Goal: Task Accomplishment & Management: Use online tool/utility

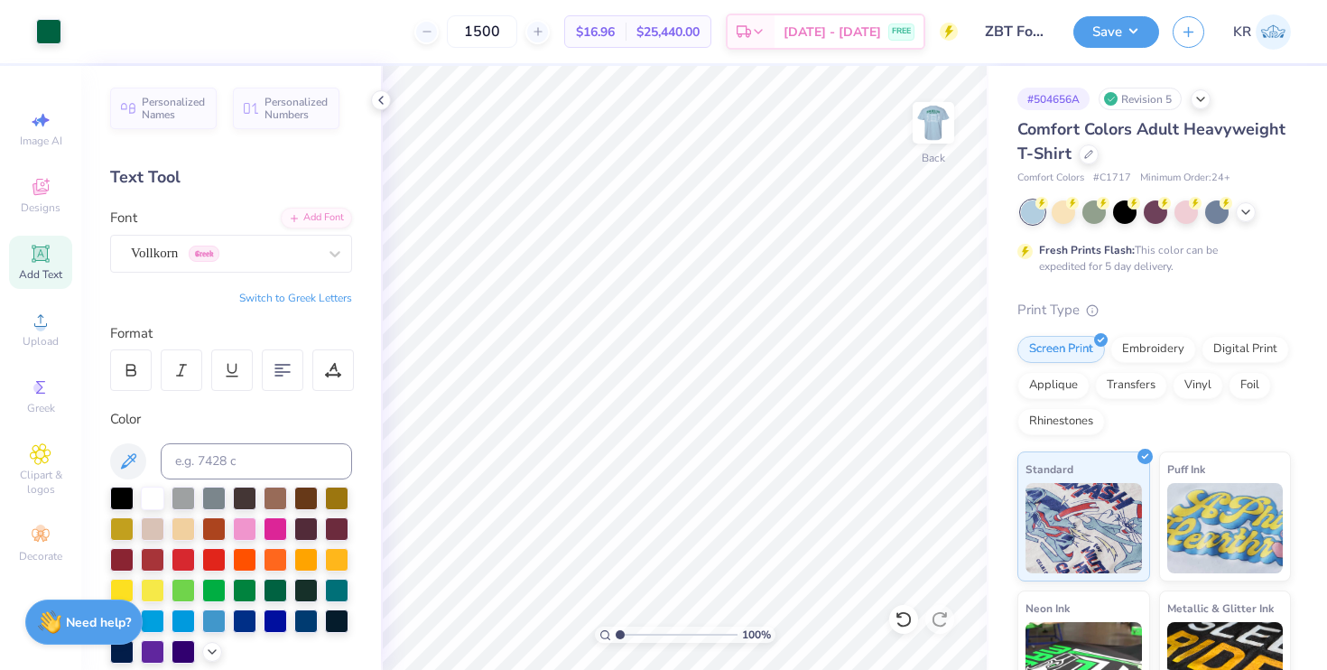
scroll to position [284, 0]
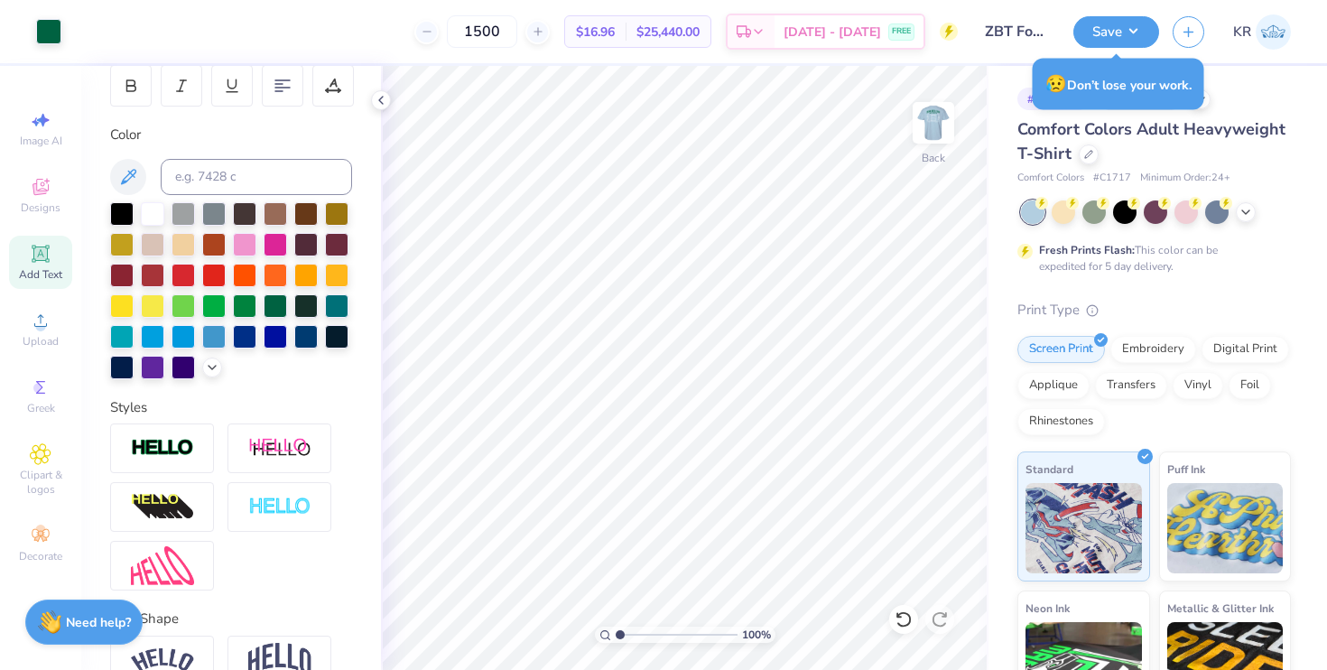
click at [1263, 149] on div "Comfort Colors Adult Heavyweight T-Shirt" at bounding box center [1153, 141] width 273 height 49
click at [1127, 91] on div "😥 Don’t lose your work." at bounding box center [1118, 84] width 171 height 51
click at [1182, 84] on div "😥 Don’t lose your work." at bounding box center [1118, 84] width 171 height 51
click at [1000, 85] on div "# 504656A Revision 5 Comfort Colors Adult Heavyweight T-Shirt Comfort Colors # …" at bounding box center [1157, 462] width 338 height 793
click at [1027, 97] on div "😥 Don’t lose your work." at bounding box center [1118, 84] width 182 height 62
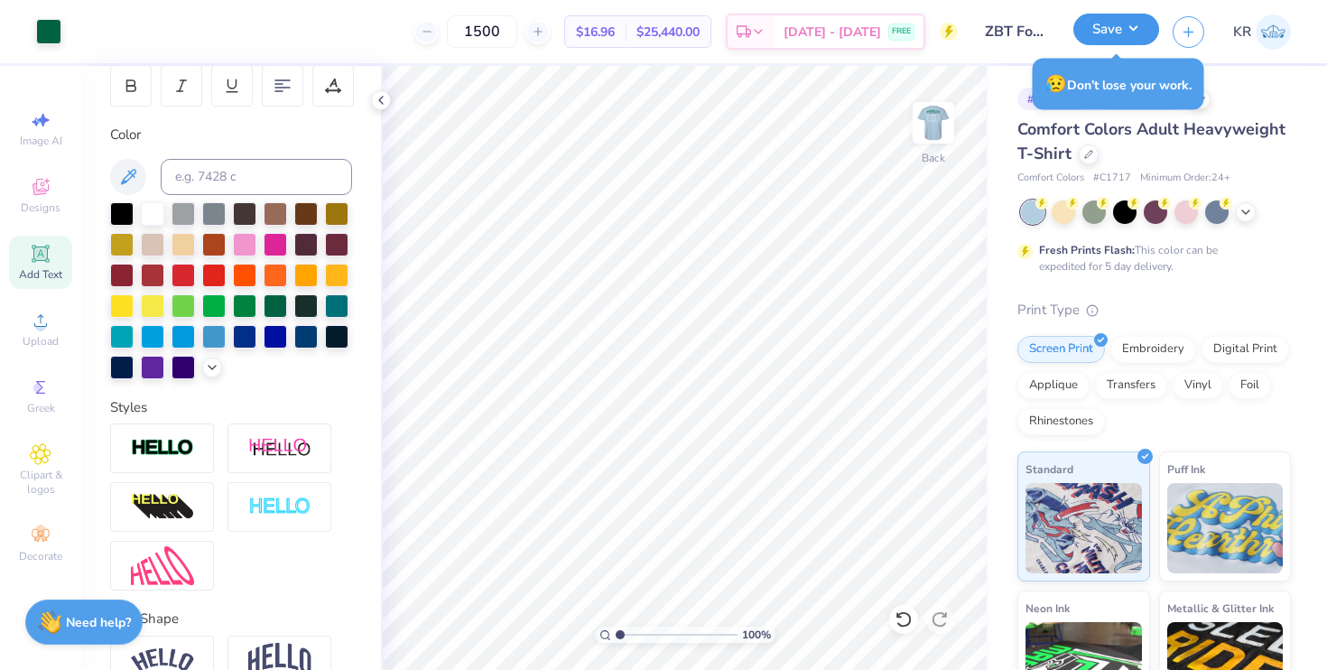
click at [1124, 35] on button "Save" at bounding box center [1116, 30] width 86 height 32
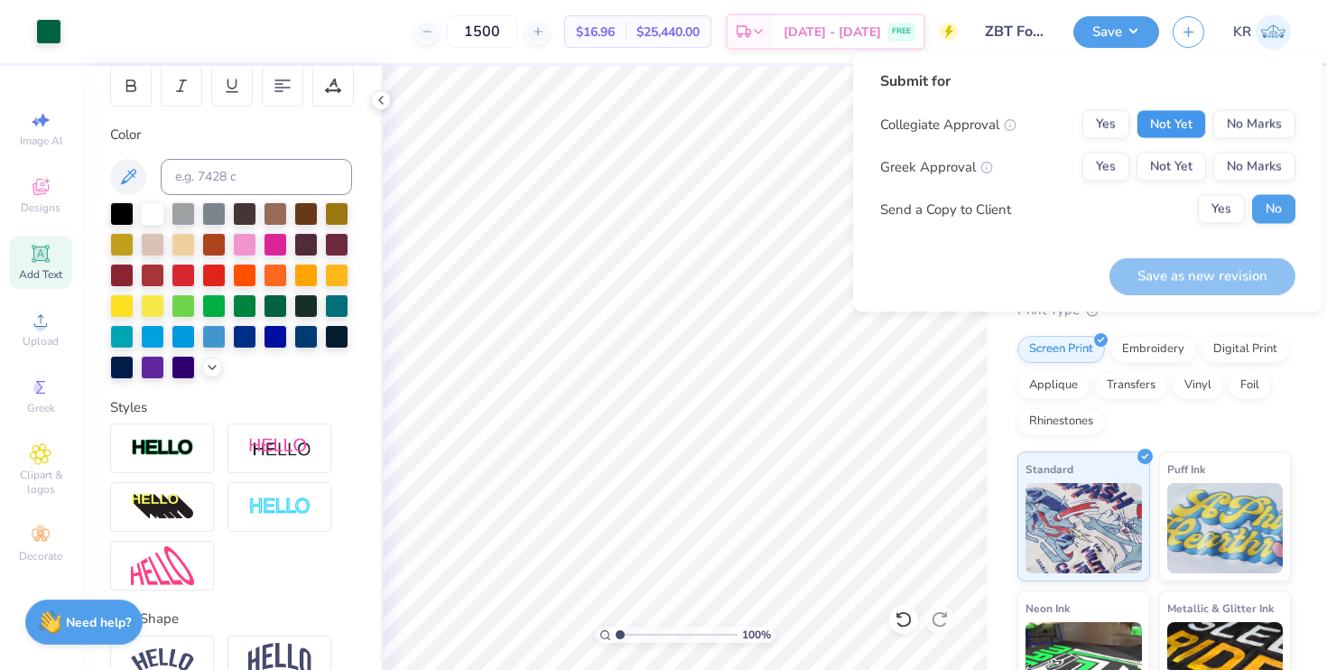
click at [1182, 123] on button "Not Yet" at bounding box center [1171, 124] width 70 height 29
click at [1182, 153] on button "Not Yet" at bounding box center [1171, 167] width 70 height 29
click at [1186, 276] on button "Save as new revision" at bounding box center [1202, 275] width 186 height 37
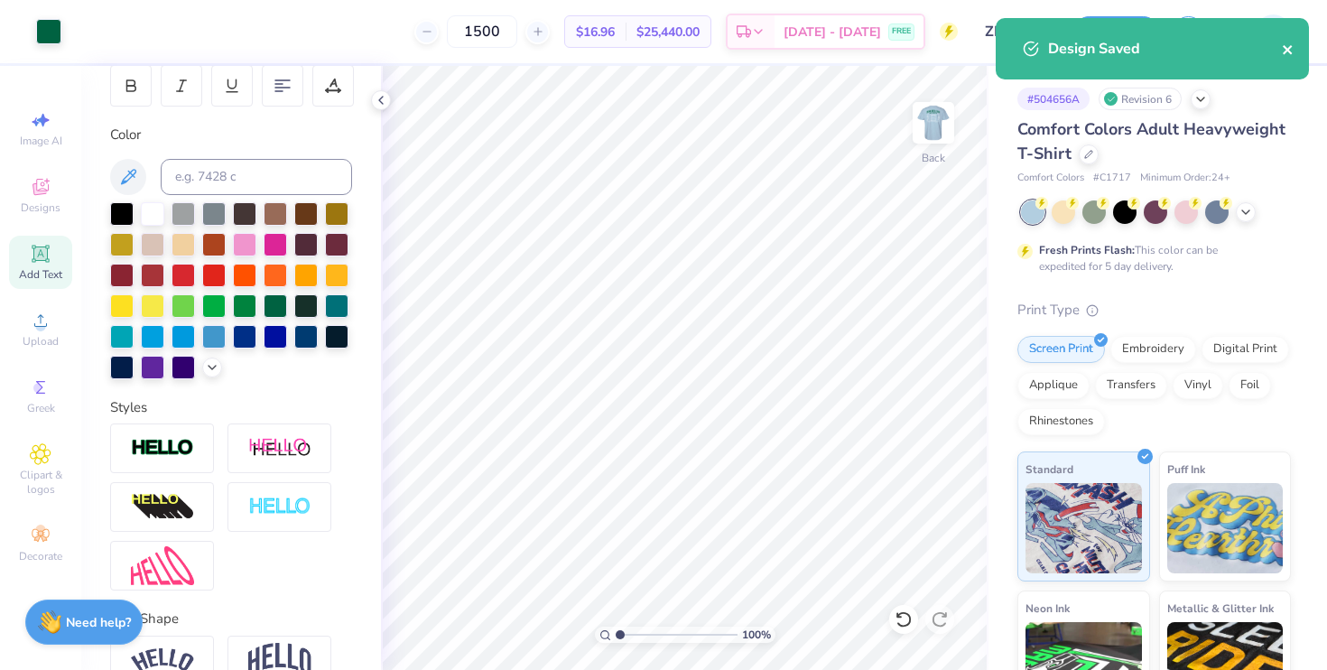
click at [1288, 49] on icon "close" at bounding box center [1287, 49] width 9 height 9
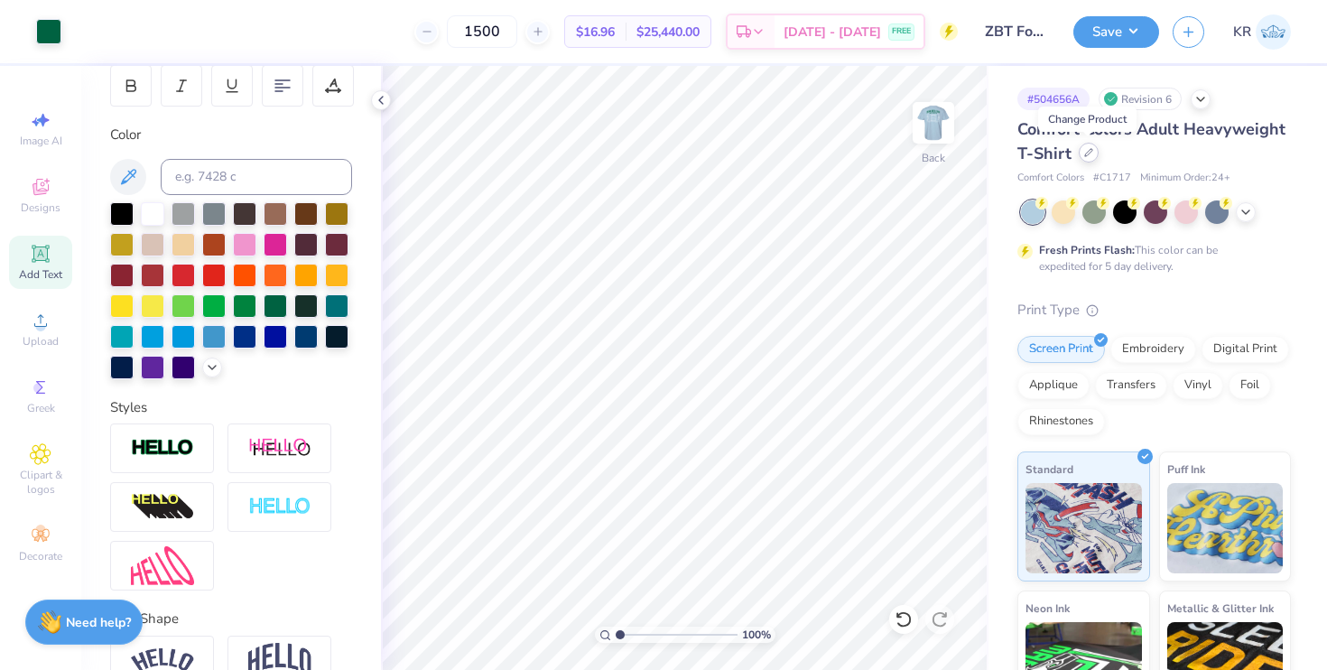
click at [1086, 154] on icon at bounding box center [1088, 152] width 9 height 9
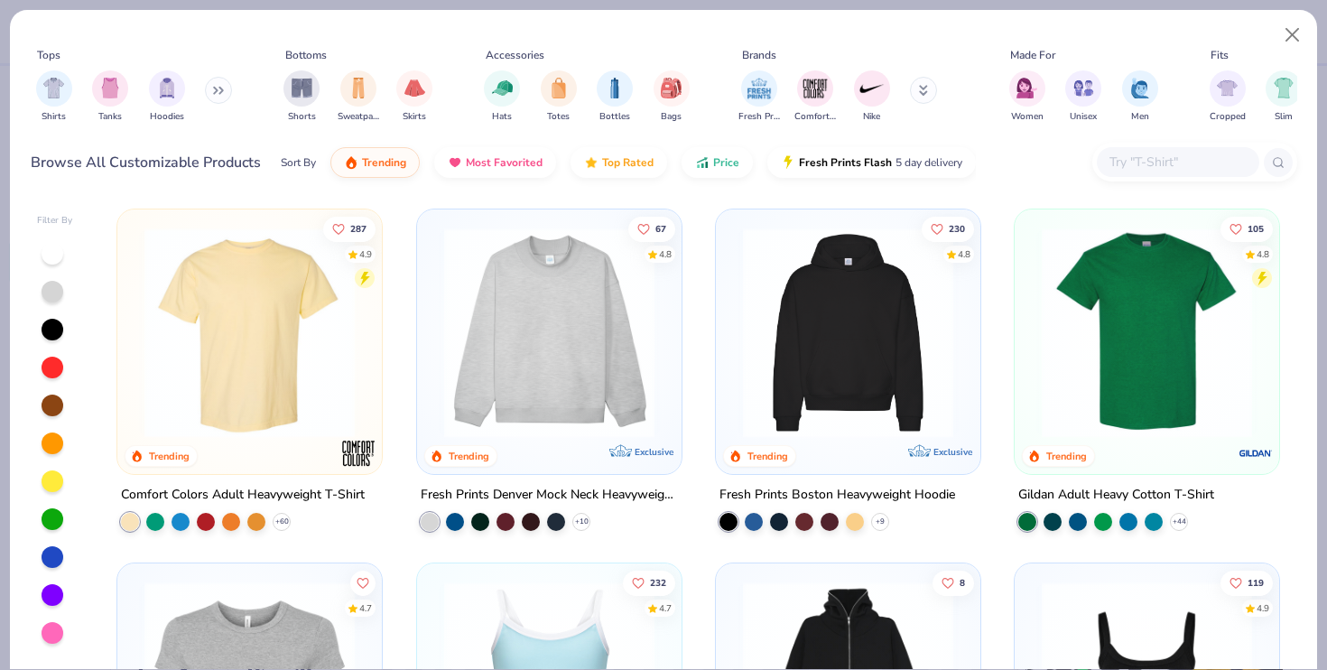
click at [913, 88] on button at bounding box center [923, 90] width 27 height 27
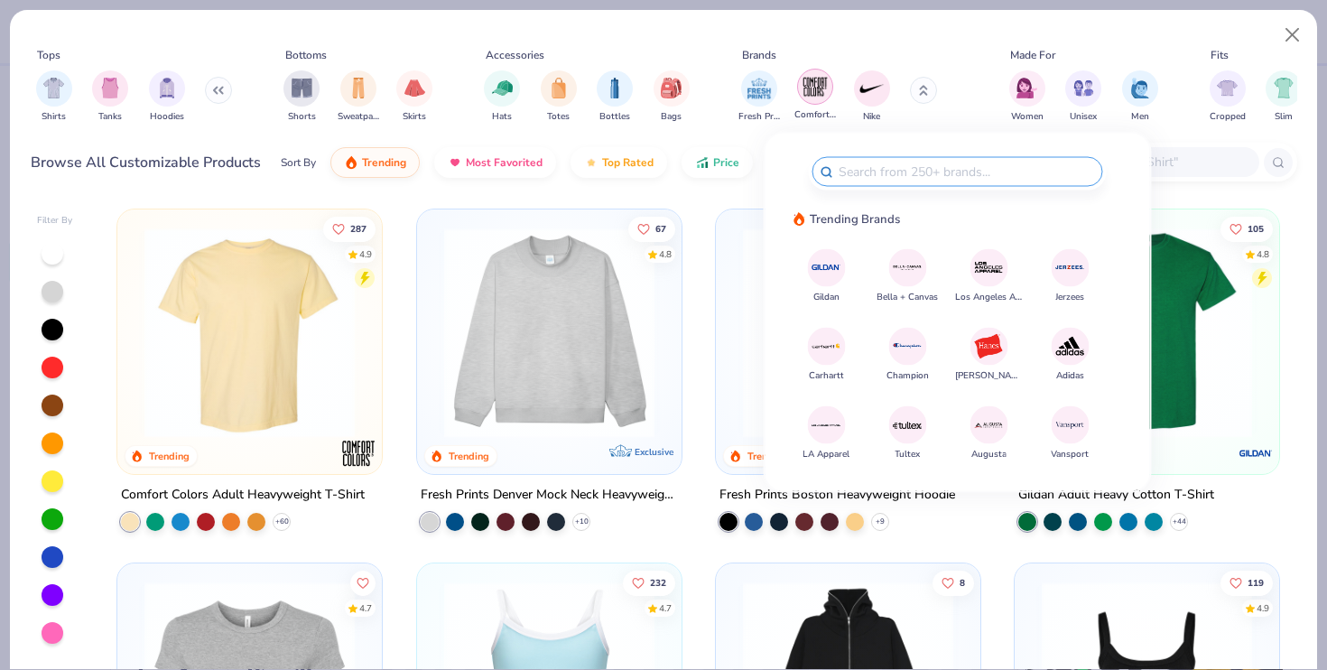
click at [826, 77] on img "filter for Comfort Colors" at bounding box center [815, 86] width 27 height 27
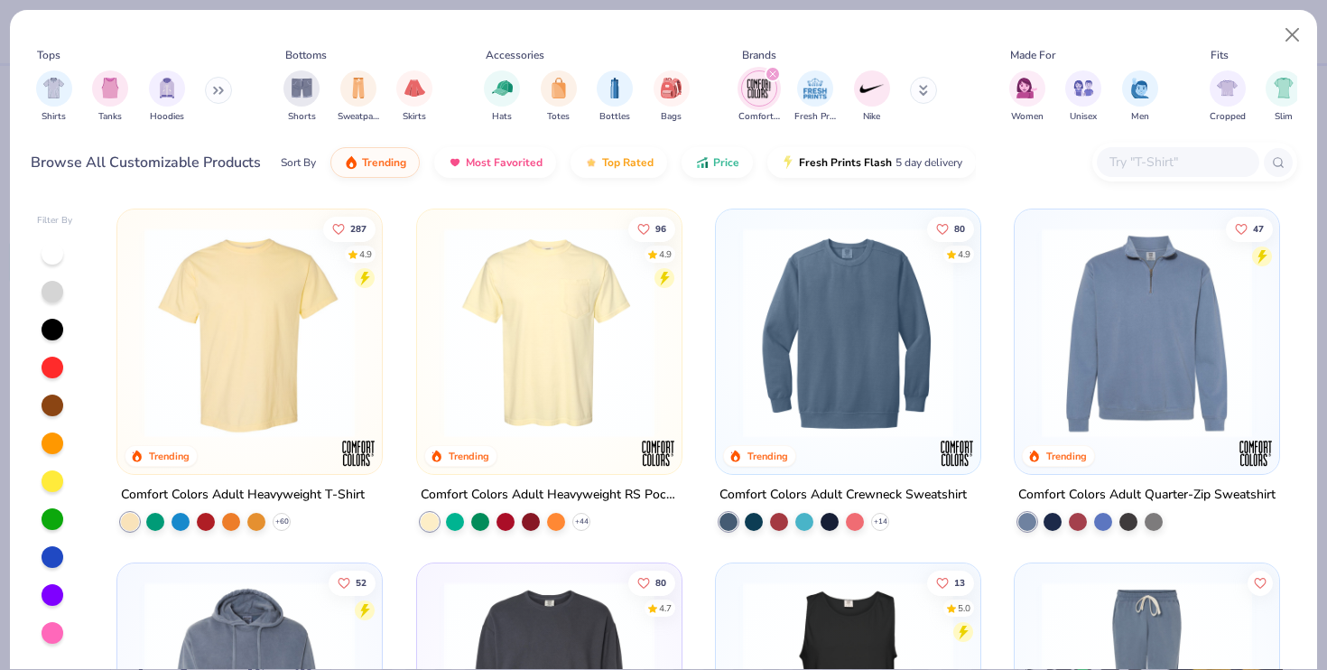
click at [520, 357] on img at bounding box center [549, 332] width 228 height 210
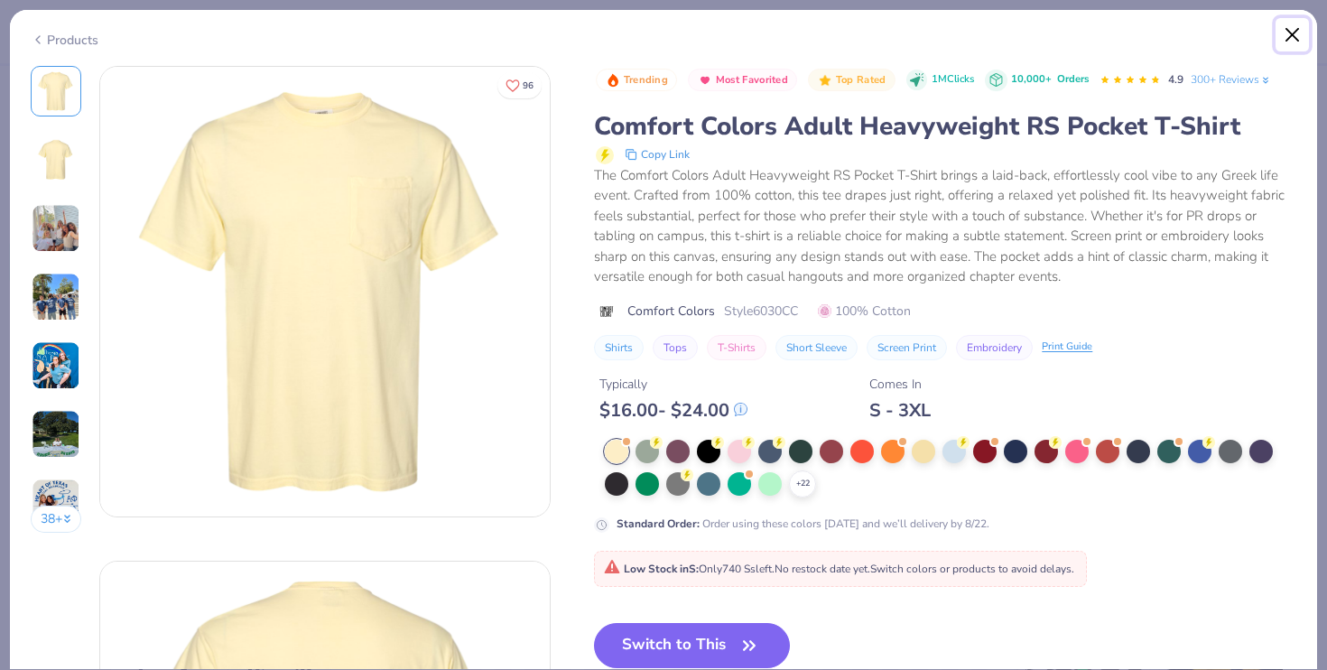
click at [1288, 29] on button "Close" at bounding box center [1292, 35] width 34 height 34
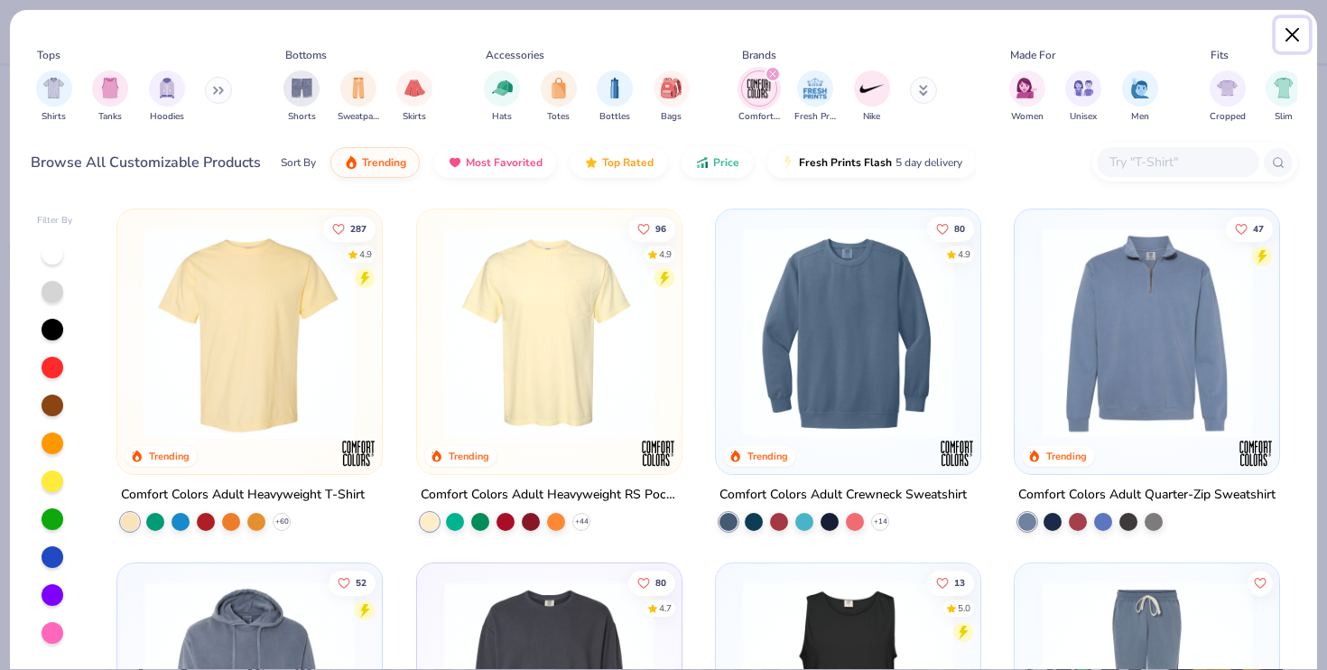
click at [1286, 32] on button "Close" at bounding box center [1292, 35] width 34 height 34
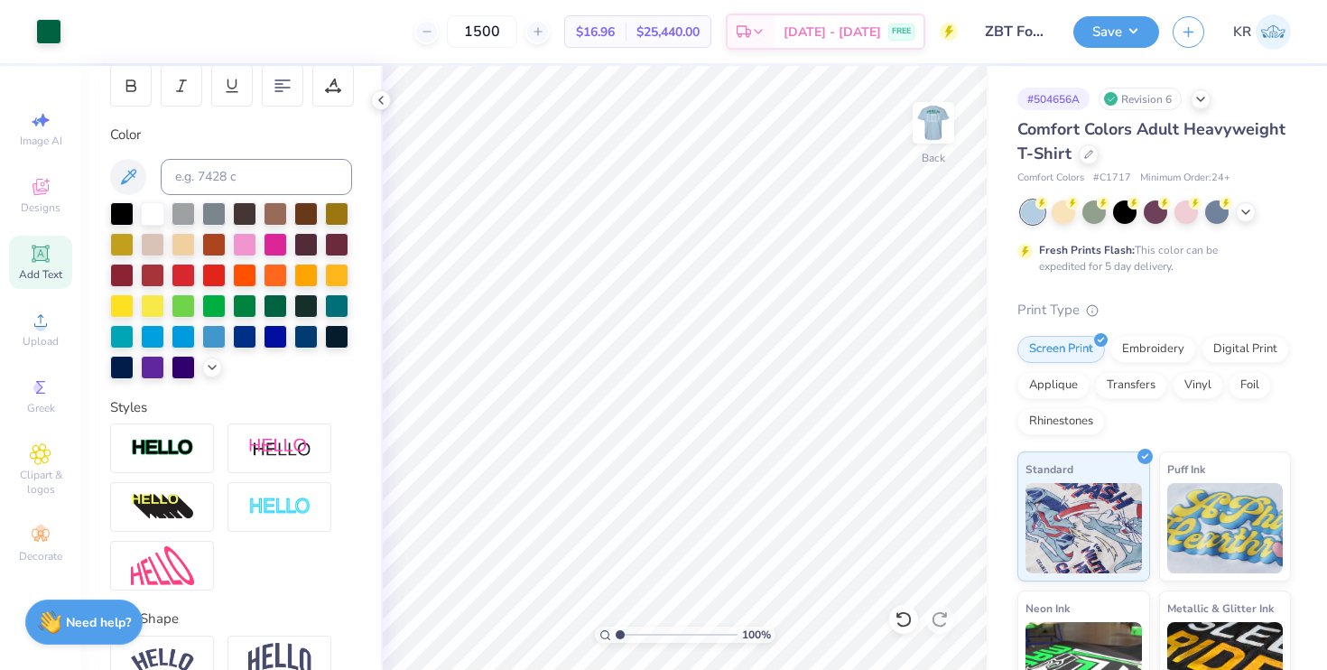
click at [1158, 149] on div "Comfort Colors Adult Heavyweight T-Shirt" at bounding box center [1153, 141] width 273 height 49
click at [1089, 158] on div at bounding box center [1089, 153] width 20 height 20
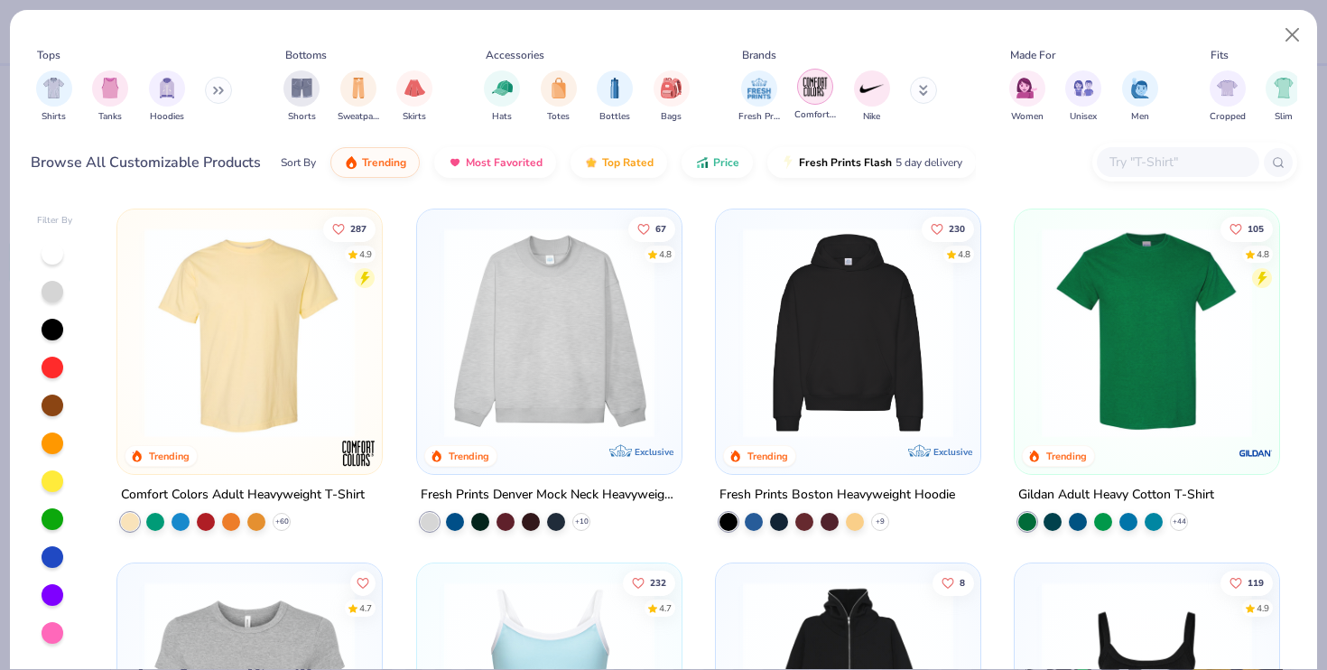
click at [811, 93] on img "filter for Comfort Colors" at bounding box center [815, 86] width 27 height 27
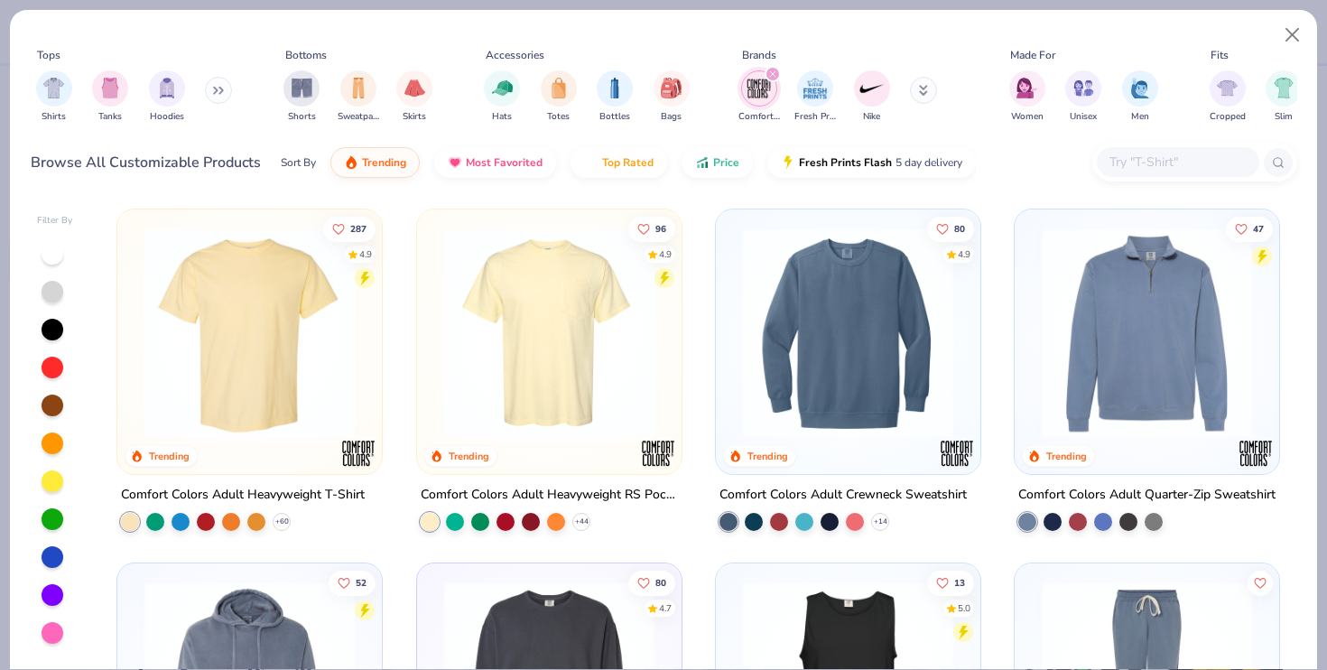
click at [478, 394] on img at bounding box center [549, 332] width 228 height 210
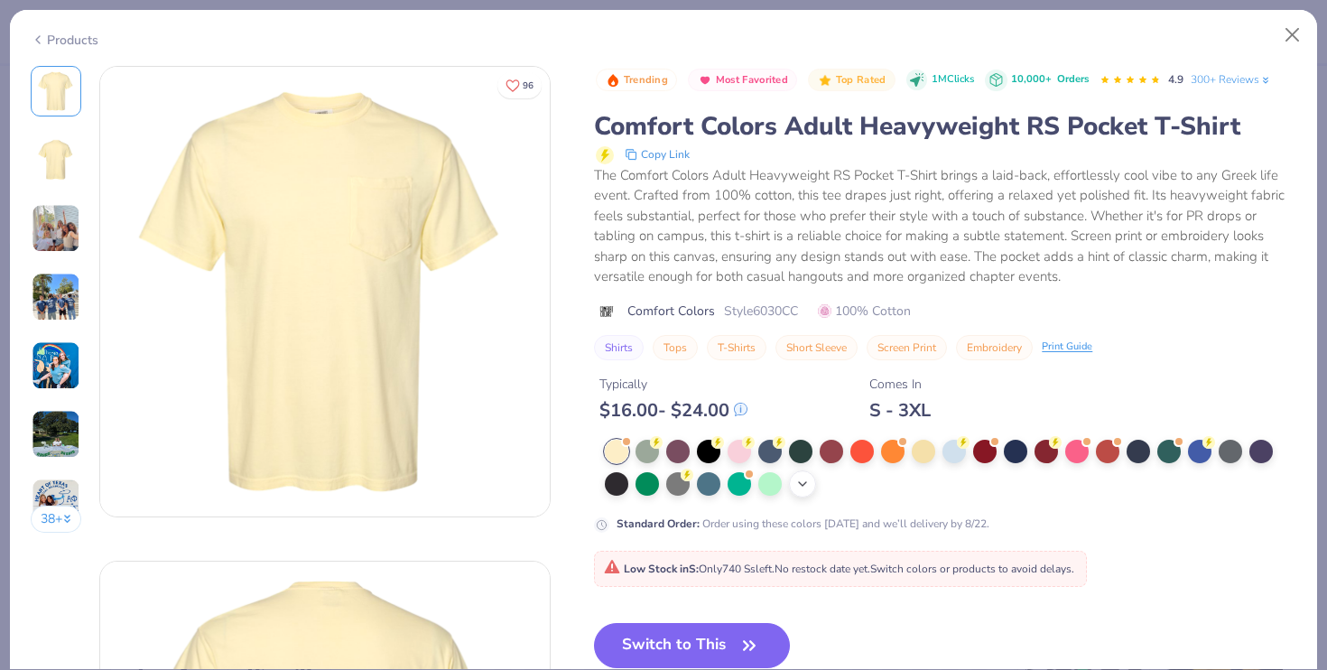
click at [808, 487] on icon at bounding box center [802, 484] width 14 height 14
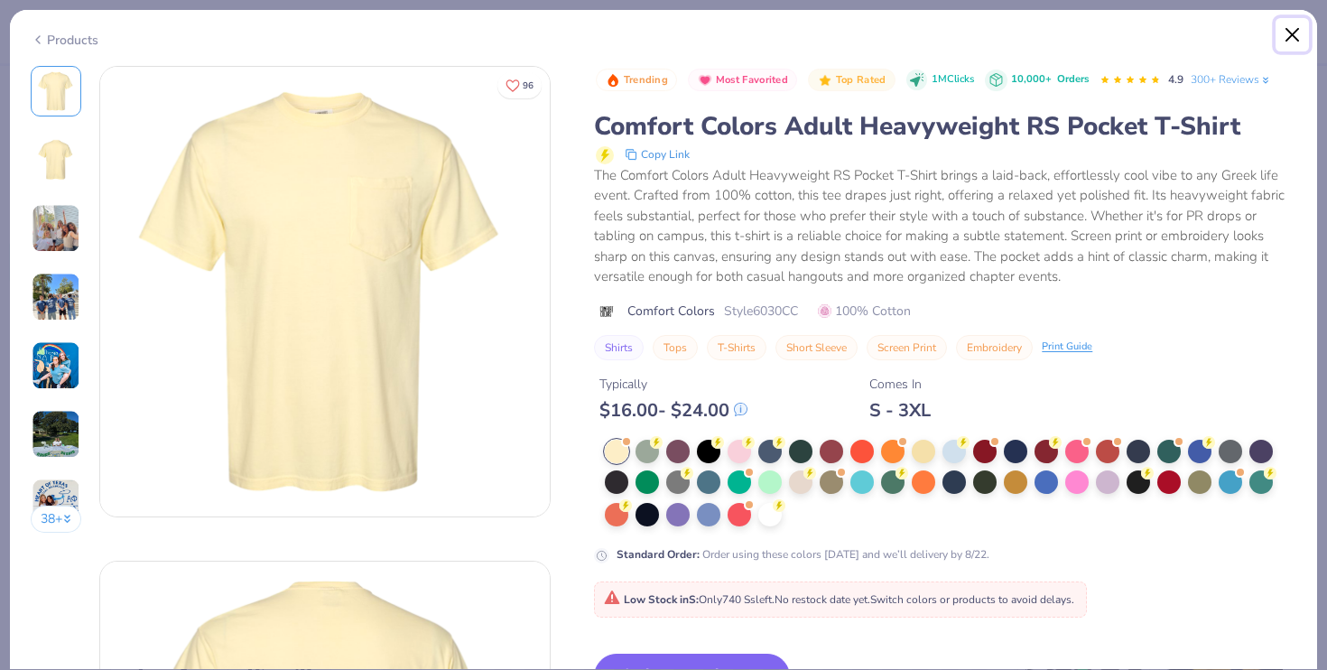
click at [1279, 45] on button "Close" at bounding box center [1292, 35] width 34 height 34
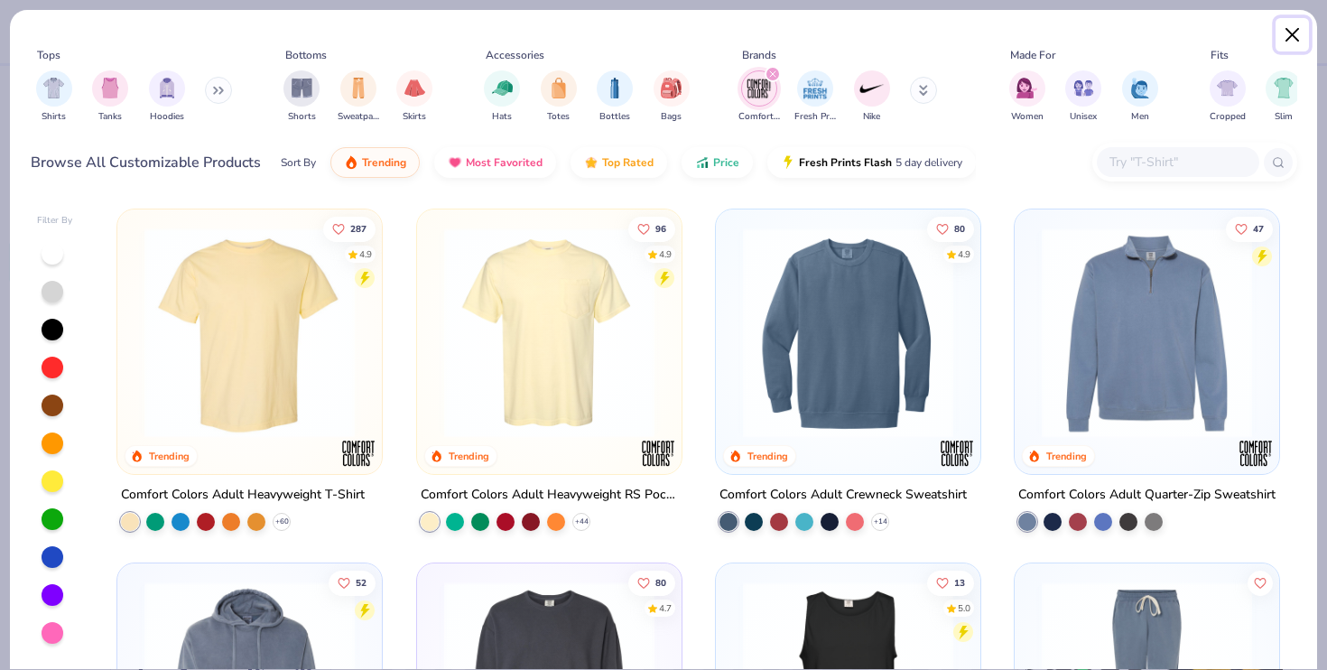
click at [1295, 34] on button "Close" at bounding box center [1292, 35] width 34 height 34
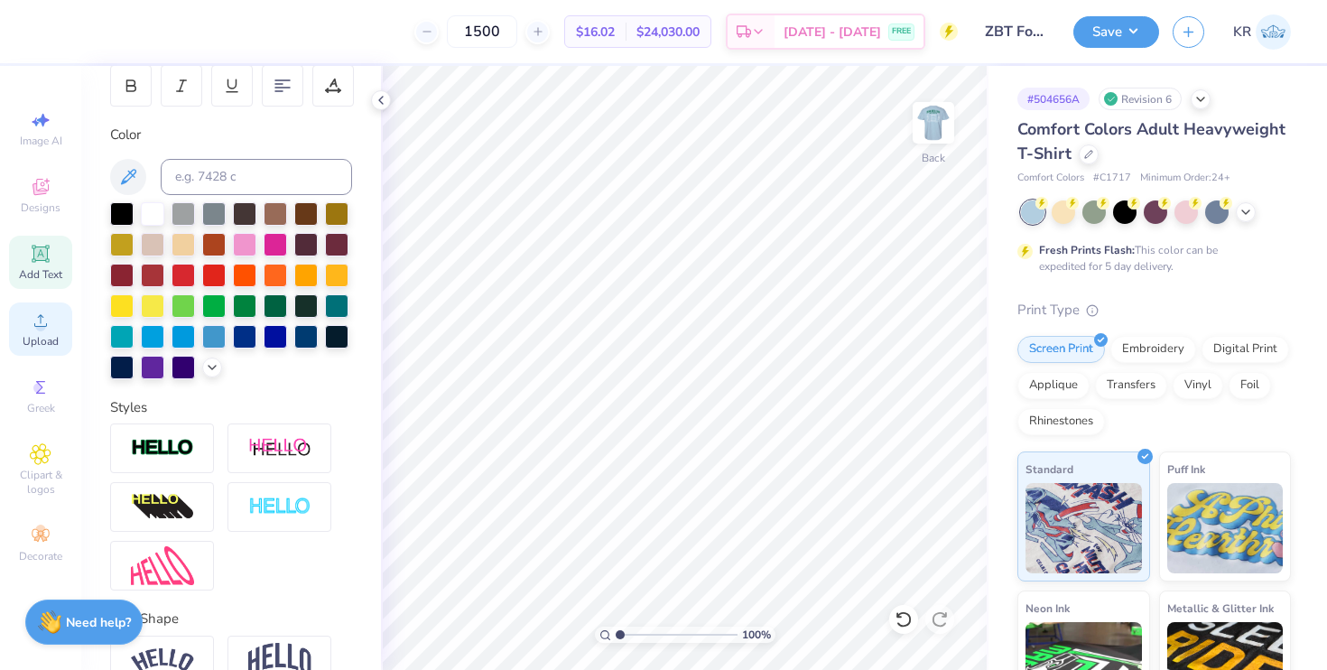
click at [59, 336] on div "Upload" at bounding box center [40, 328] width 63 height 53
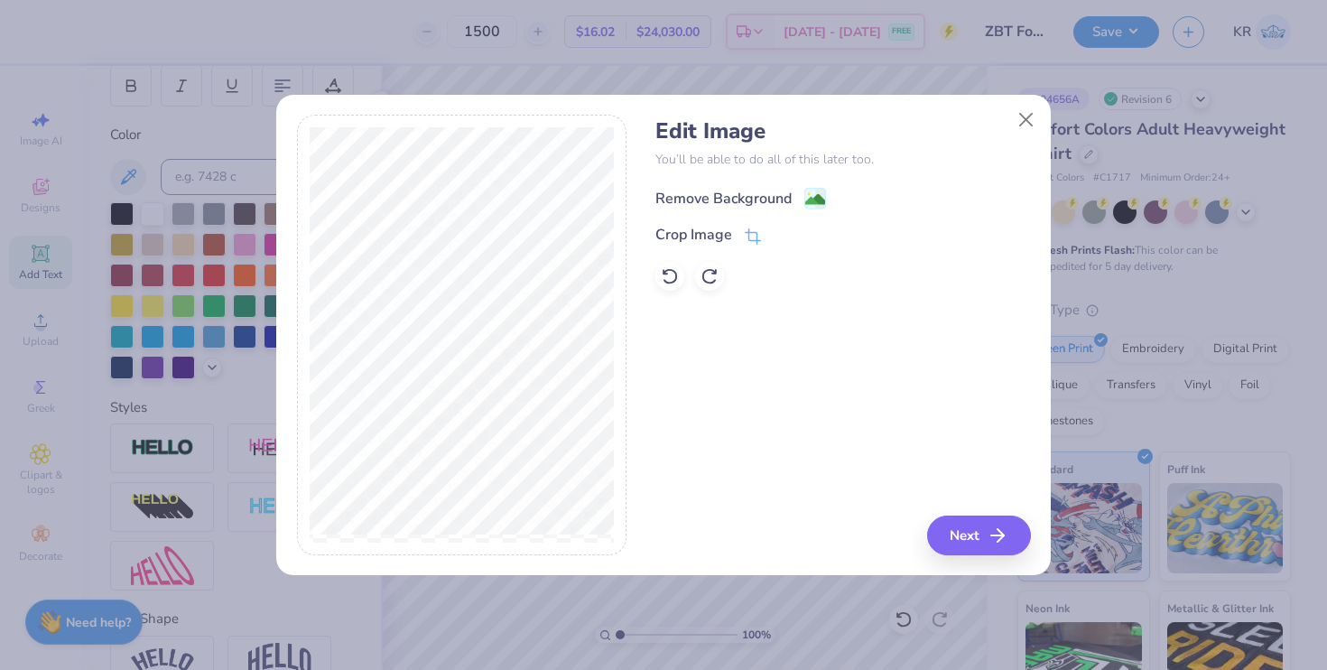
click at [808, 199] on image at bounding box center [815, 200] width 20 height 20
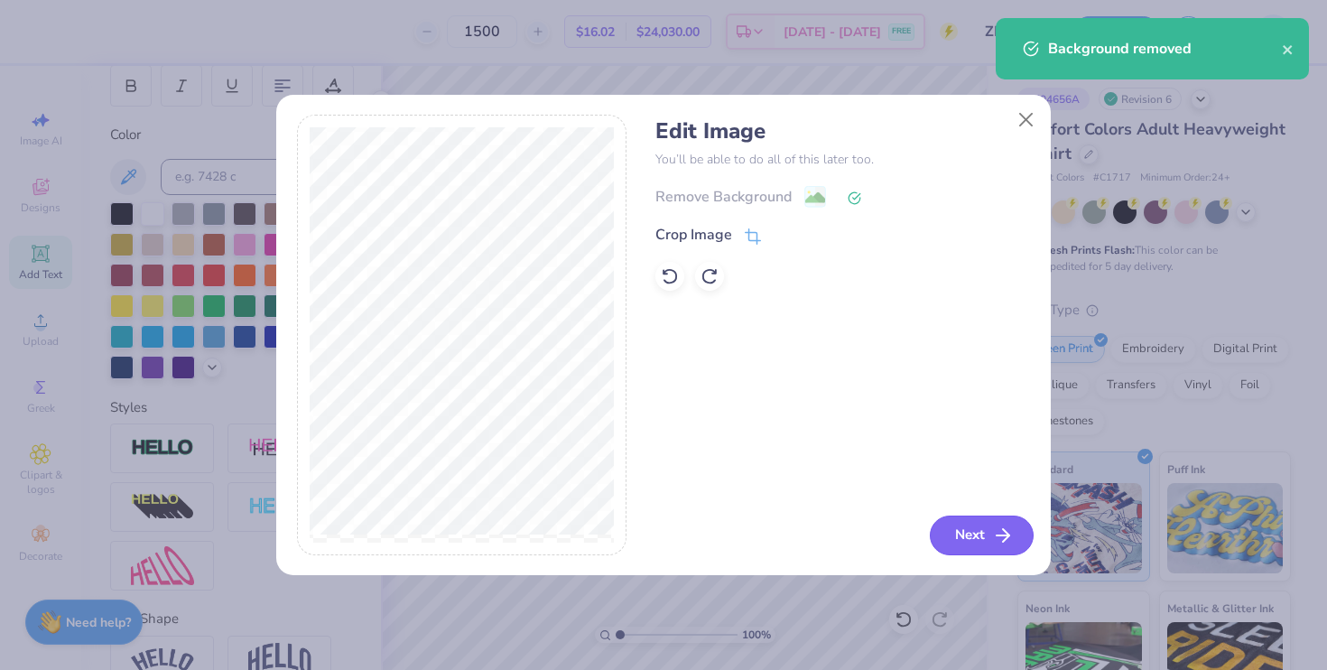
click at [972, 542] on button "Next" at bounding box center [982, 535] width 104 height 40
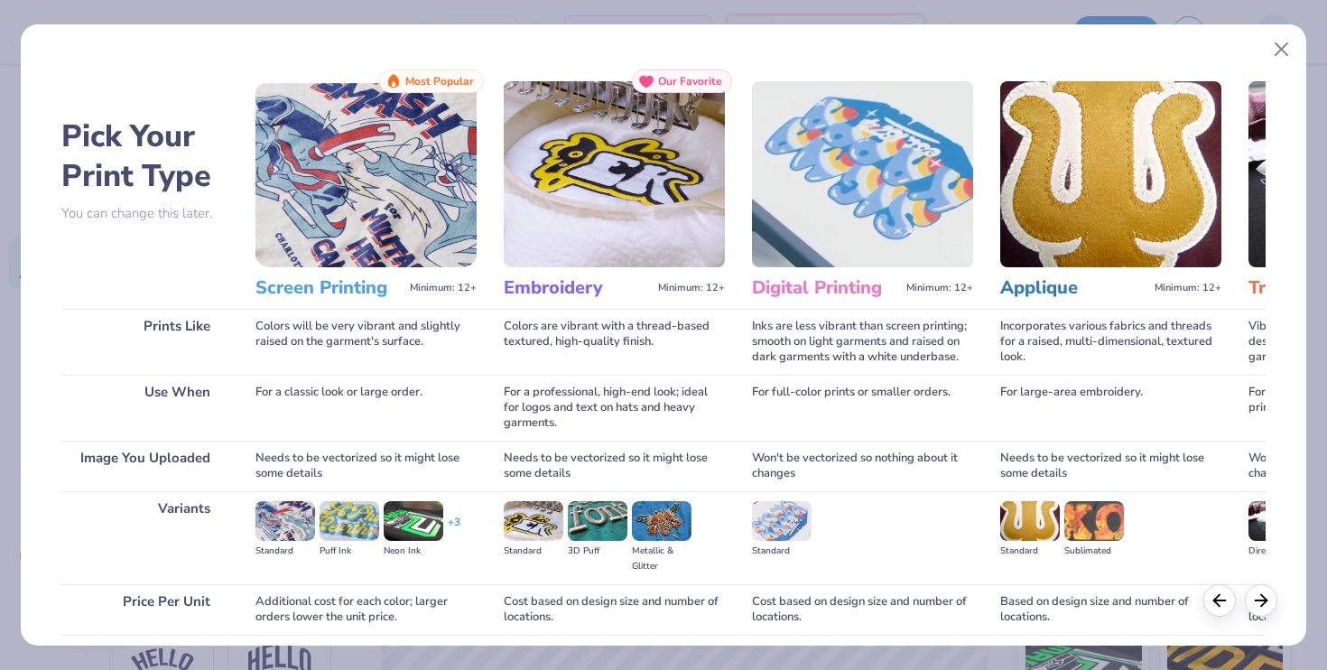
click at [380, 186] on img at bounding box center [365, 174] width 221 height 186
click at [351, 287] on h3 "Screen Printing" at bounding box center [328, 287] width 147 height 23
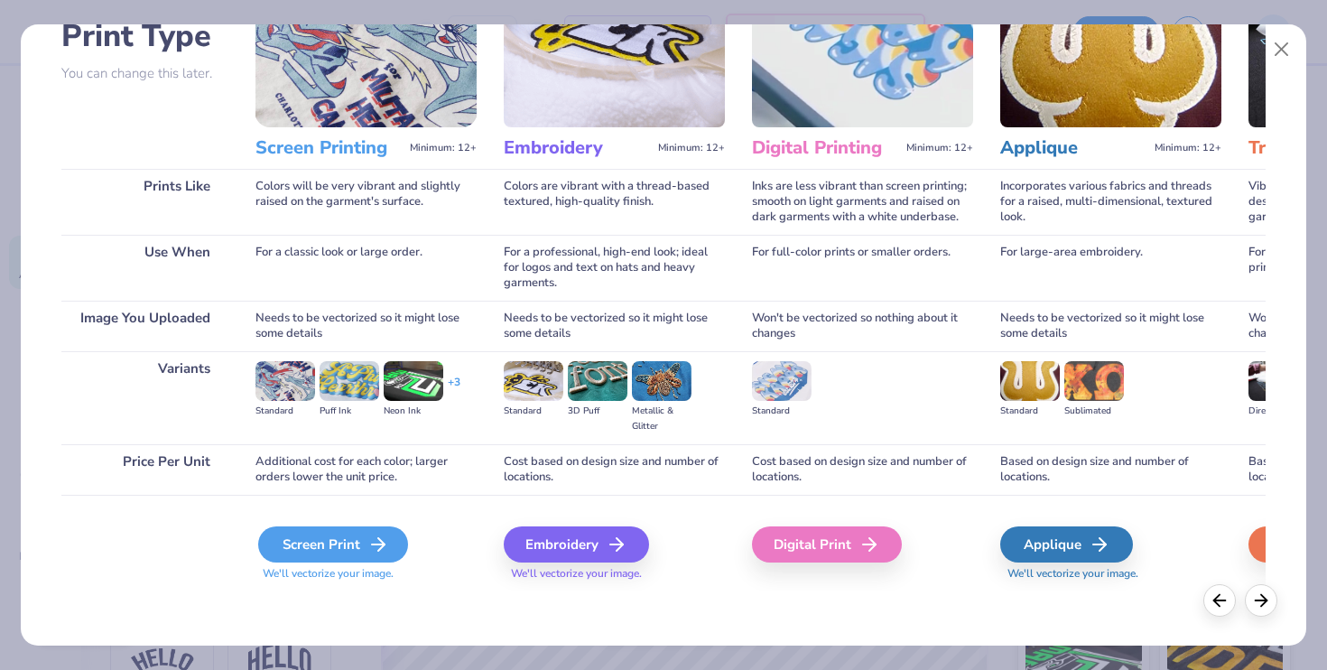
click at [351, 548] on div "Screen Print" at bounding box center [333, 544] width 150 height 36
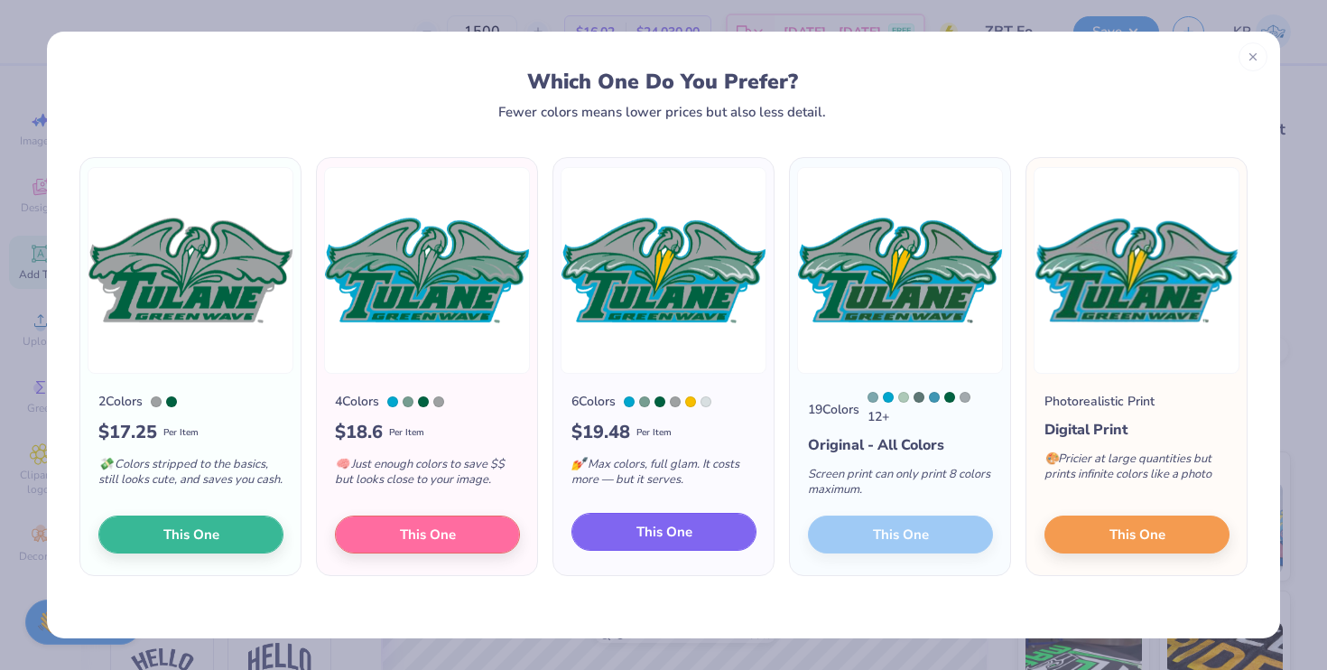
click at [638, 541] on span "This One" at bounding box center [664, 532] width 56 height 21
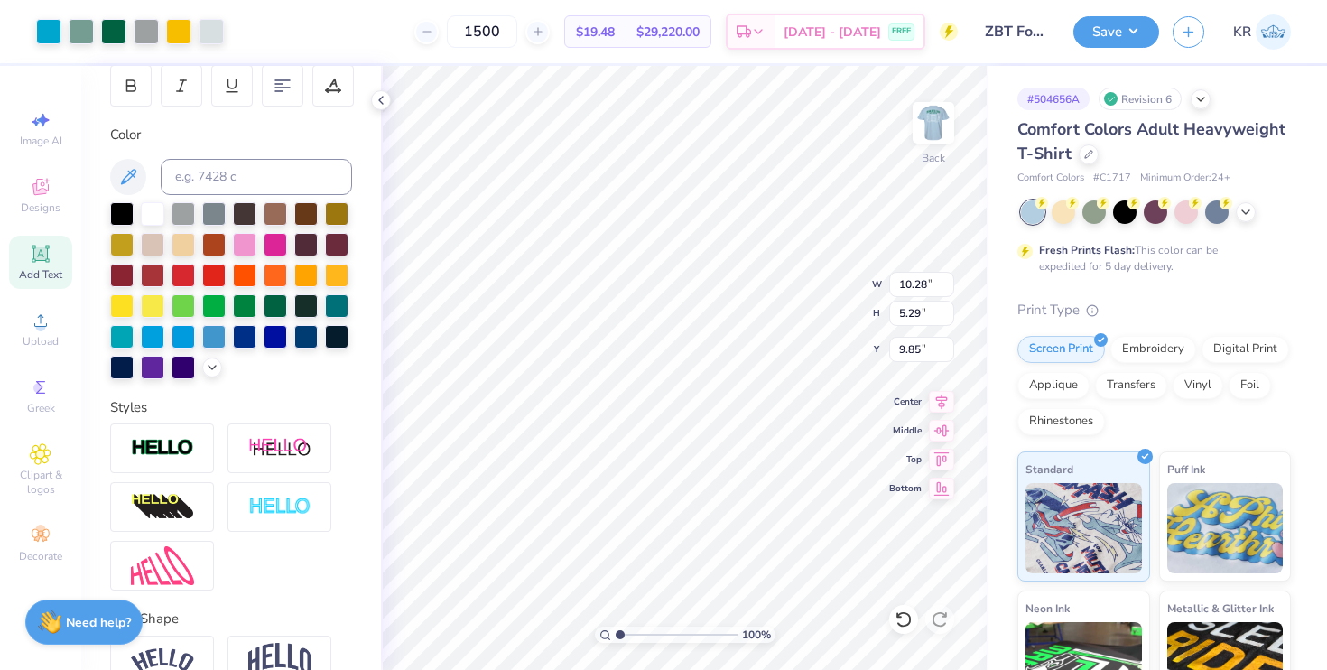
drag, startPoint x: 688, startPoint y: 396, endPoint x: 755, endPoint y: 254, distance: 157.9
click at [756, 253] on div at bounding box center [663, 335] width 1327 height 670
type input "3.00"
type input "4.79"
type input "2.47"
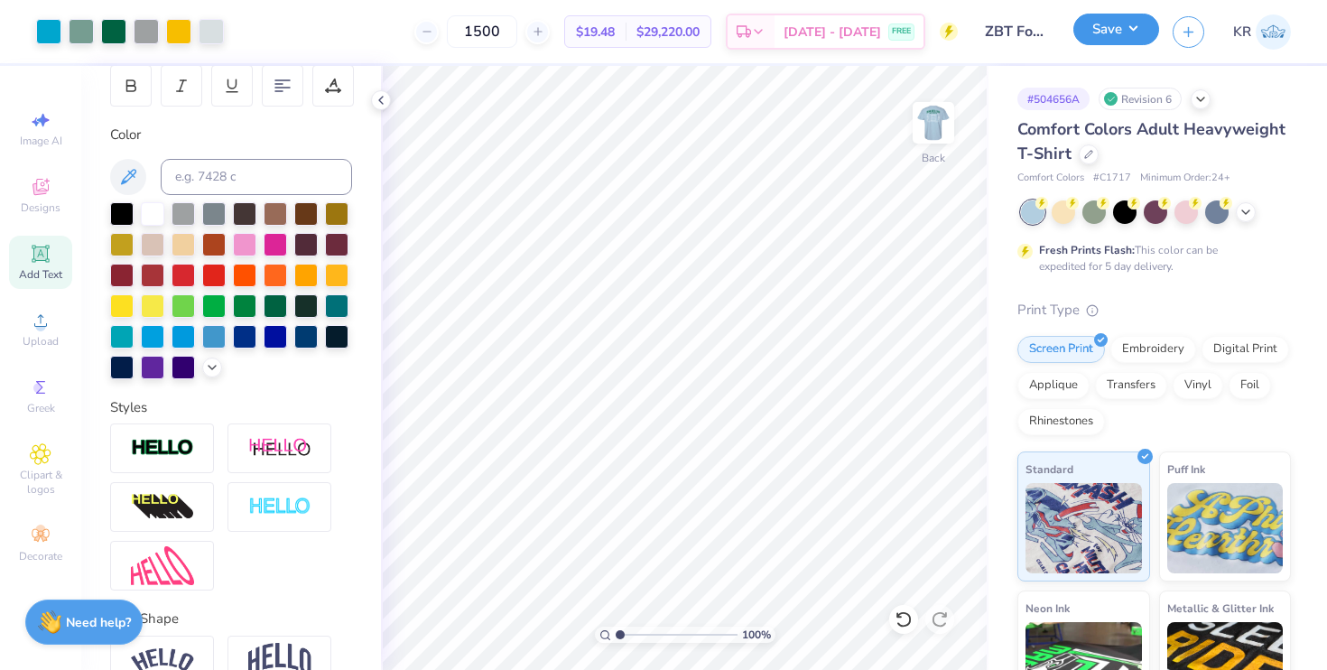
click at [1125, 31] on button "Save" at bounding box center [1116, 30] width 86 height 32
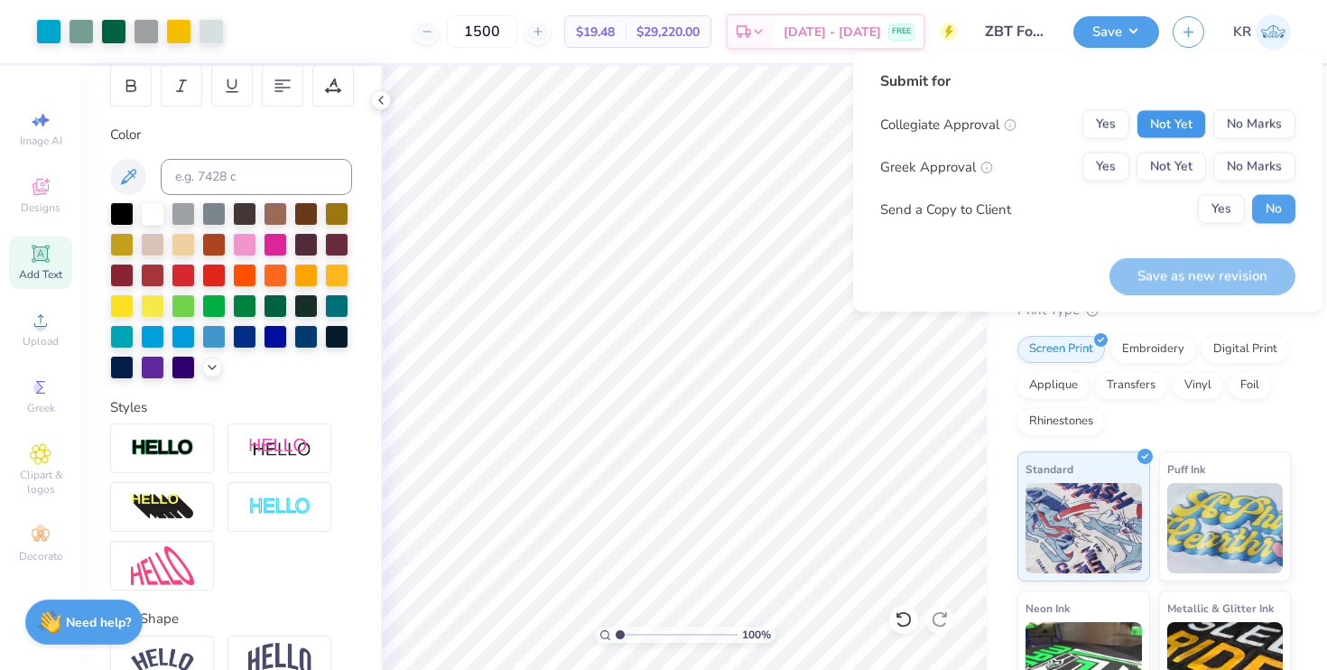
click at [1184, 125] on button "Not Yet" at bounding box center [1171, 124] width 70 height 29
click at [1182, 164] on button "Not Yet" at bounding box center [1171, 167] width 70 height 29
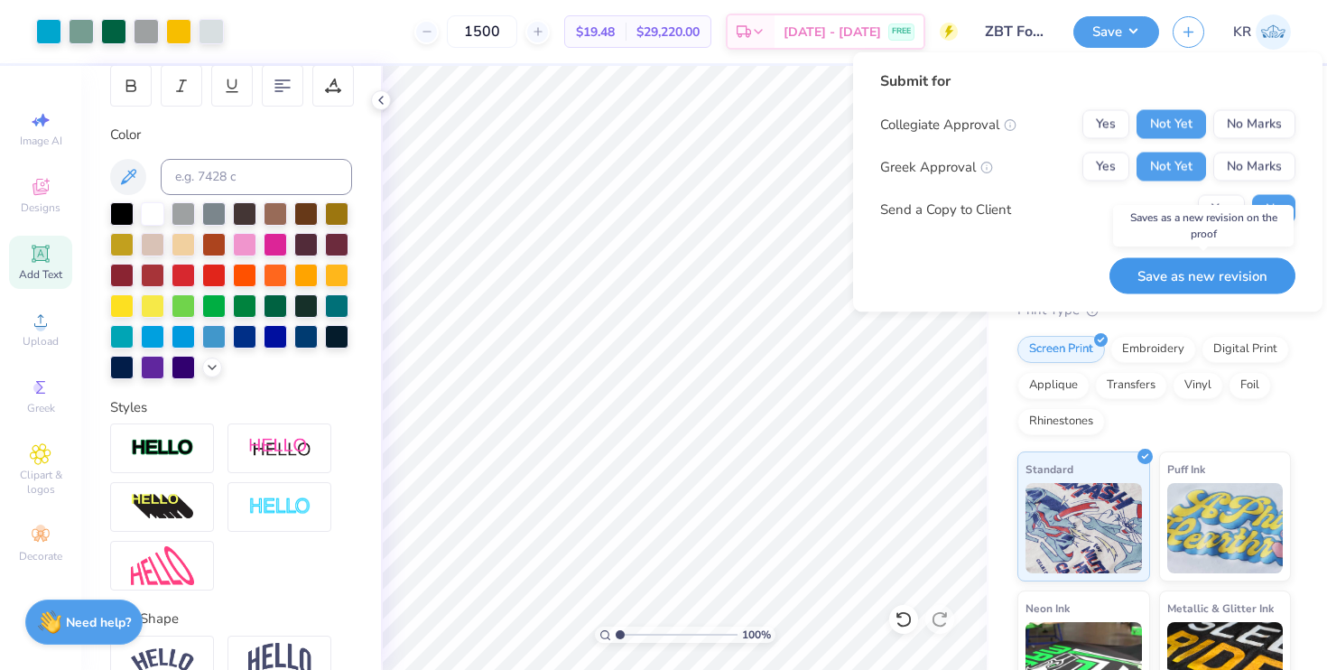
click at [1179, 275] on button "Save as new revision" at bounding box center [1202, 275] width 186 height 37
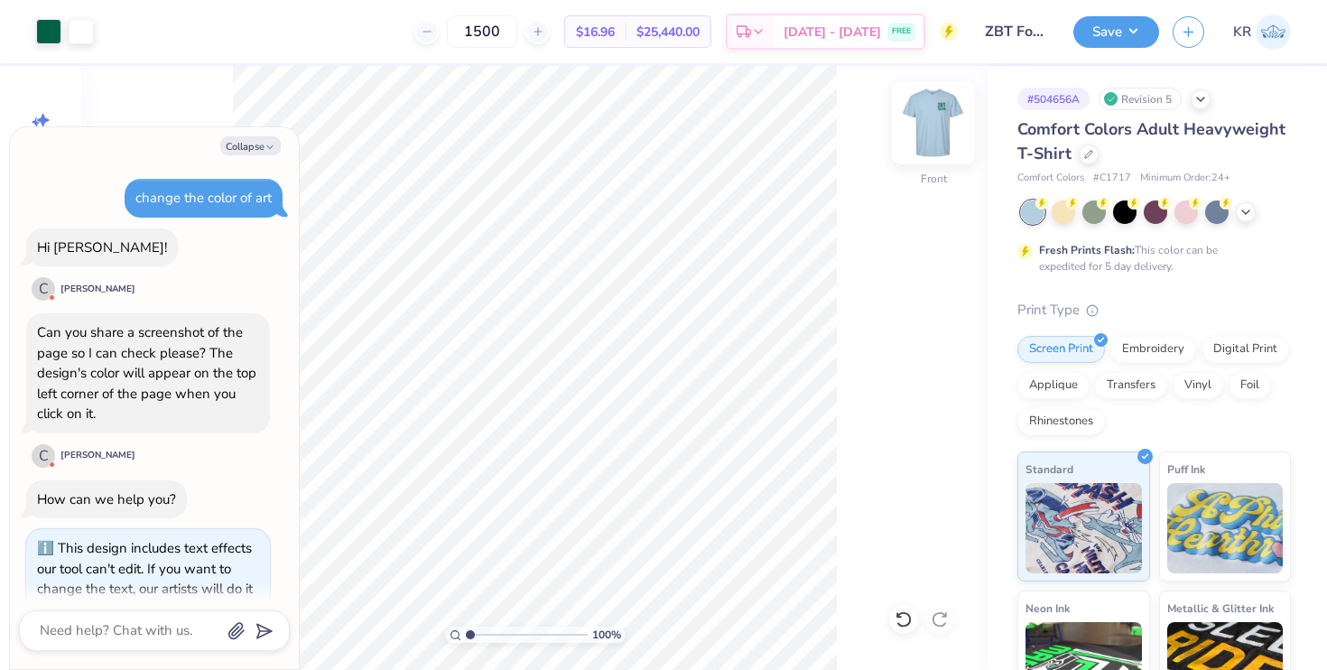
scroll to position [308, 0]
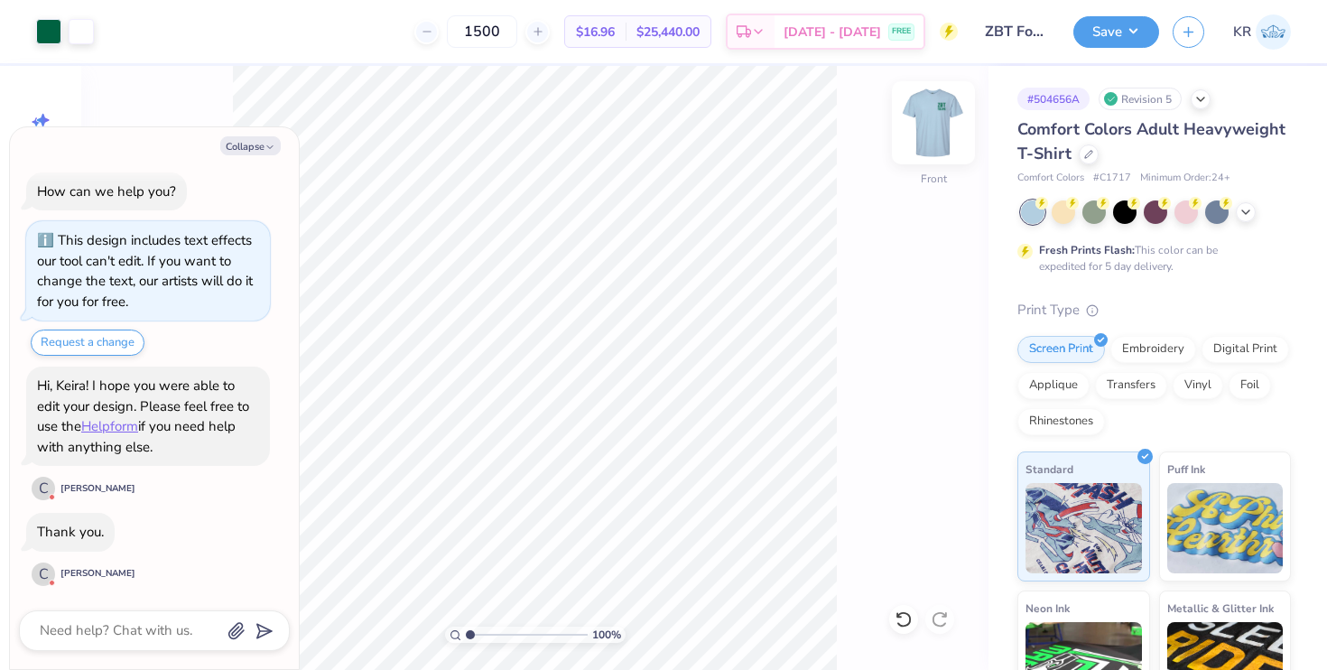
click at [924, 127] on img at bounding box center [933, 123] width 72 height 72
type textarea "x"
